Goal: Transaction & Acquisition: Obtain resource

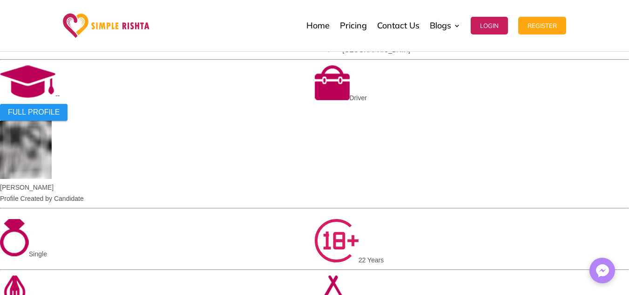
scroll to position [714, 0]
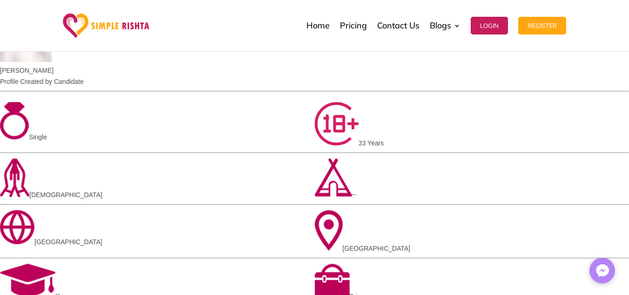
scroll to position [885, 0]
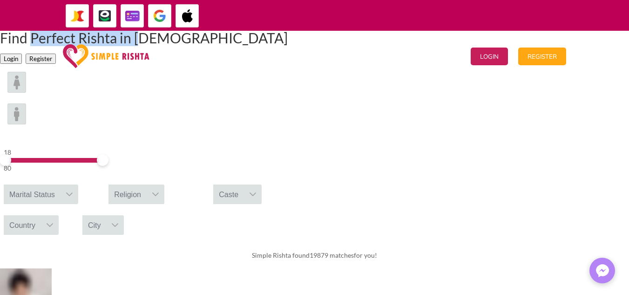
drag, startPoint x: 262, startPoint y: 119, endPoint x: 444, endPoint y: 118, distance: 182.6
click at [288, 49] on h1 "Find Perfect Rishta in Sunni" at bounding box center [144, 40] width 288 height 19
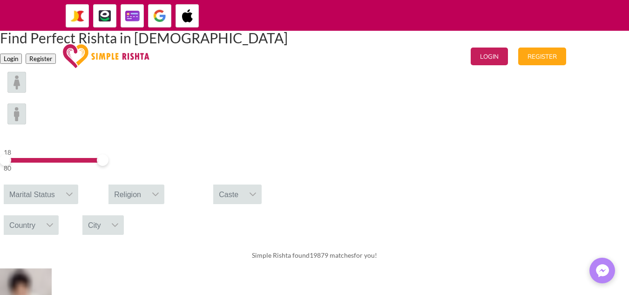
click at [486, 64] on div "Find Perfect Rishta in Sunni Login Register" at bounding box center [314, 48] width 629 height 34
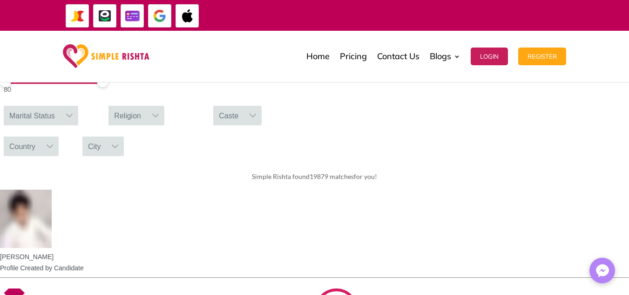
scroll to position [140, 0]
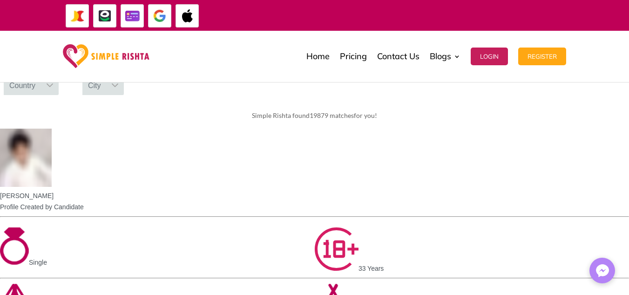
click at [61, 64] on div "Marital Status" at bounding box center [32, 55] width 57 height 20
click at [147, 64] on div "Religion" at bounding box center [128, 55] width 38 height 20
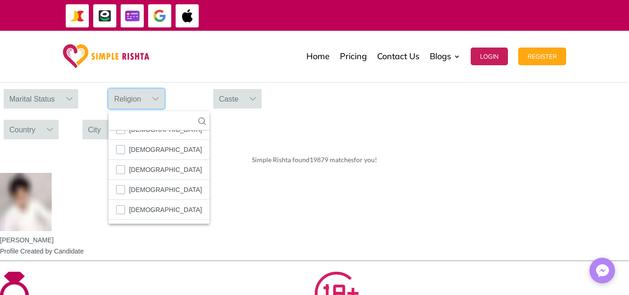
scroll to position [140, 0]
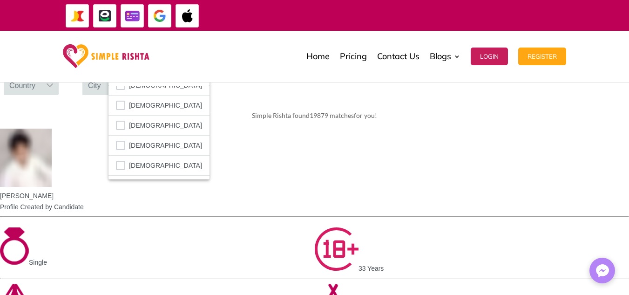
click at [262, 64] on div at bounding box center [253, 55] width 18 height 20
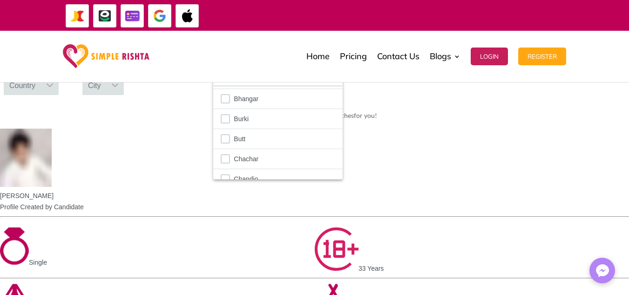
scroll to position [466, 0]
click at [41, 95] on div "Country" at bounding box center [22, 85] width 37 height 20
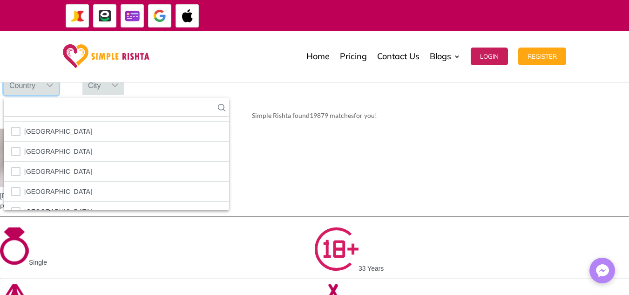
scroll to position [3168, 0]
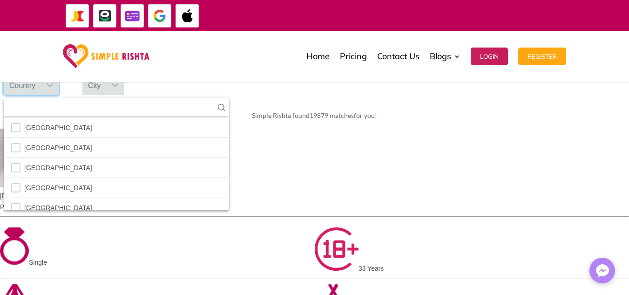
click at [124, 95] on div at bounding box center [115, 85] width 18 height 20
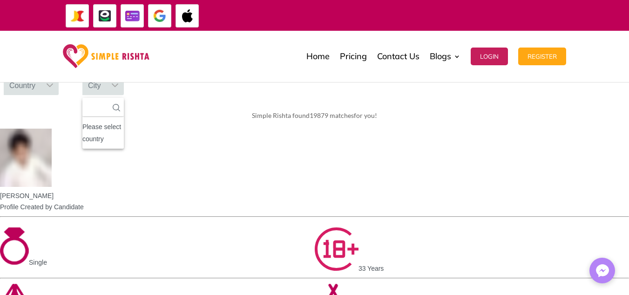
click at [462, 129] on div "Simple Rishta found 19879 matches for you!" at bounding box center [314, 115] width 629 height 26
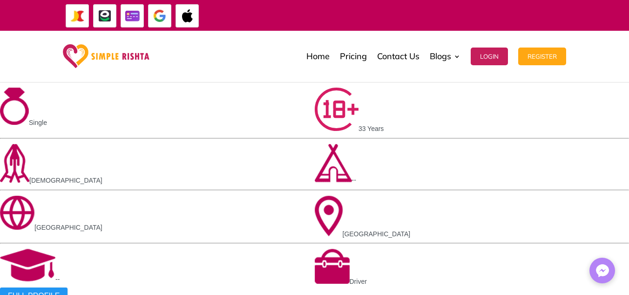
scroll to position [512, 0]
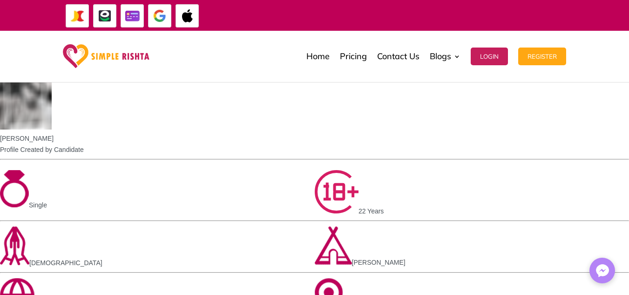
drag, startPoint x: 268, startPoint y: 203, endPoint x: 320, endPoint y: 203, distance: 52.6
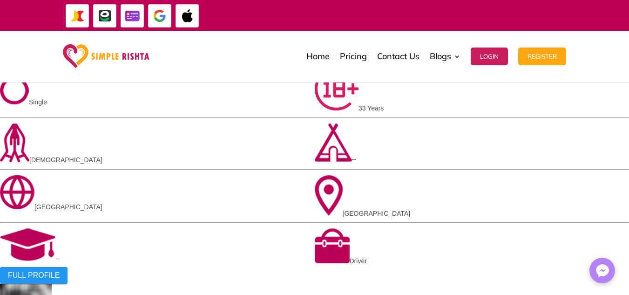
scroll to position [280, 0]
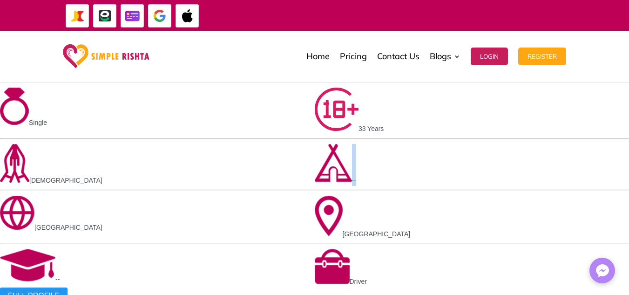
click at [315, 186] on div "--" at bounding box center [472, 164] width 315 height 44
drag, startPoint x: 269, startPoint y: 201, endPoint x: 366, endPoint y: 203, distance: 96.4
drag, startPoint x: 389, startPoint y: 200, endPoint x: 426, endPoint y: 200, distance: 36.8
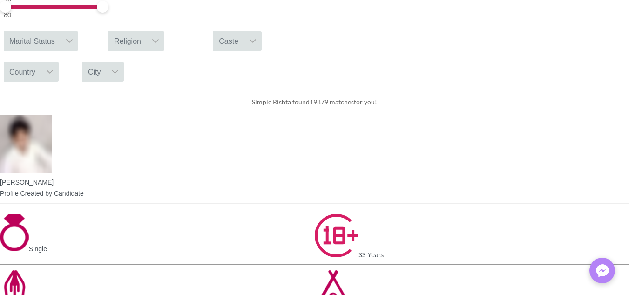
scroll to position [0, 0]
